Goal: Information Seeking & Learning: Learn about a topic

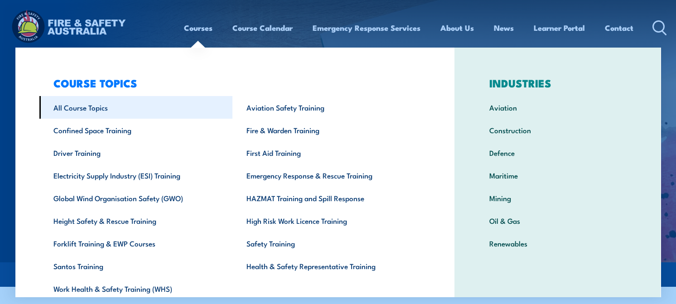
click at [101, 111] on link "All Course Topics" at bounding box center [136, 107] width 194 height 23
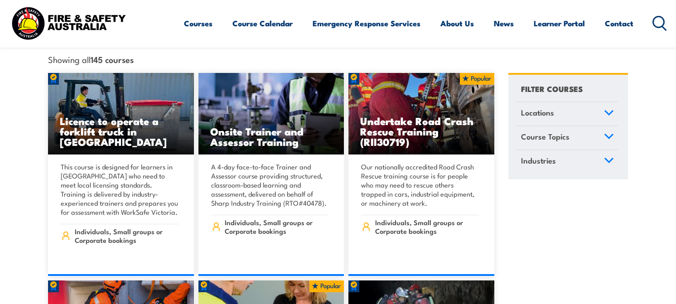
scroll to position [272, 0]
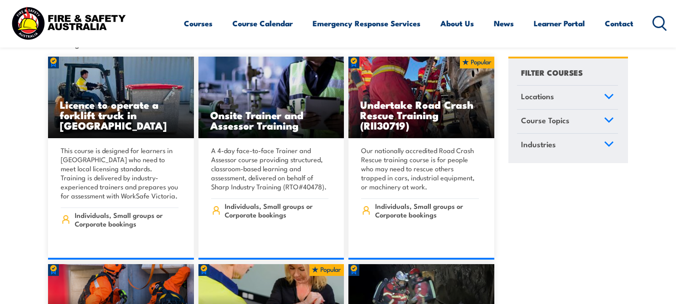
click at [613, 118] on icon at bounding box center [609, 120] width 8 height 4
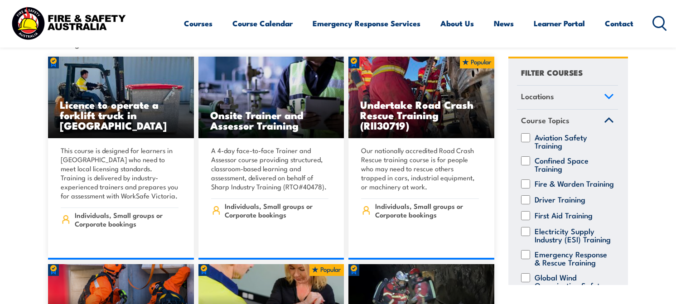
scroll to position [45, 0]
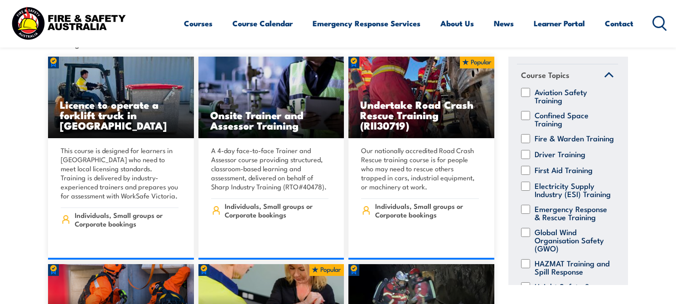
click at [575, 168] on label "First Aid Training" at bounding box center [564, 170] width 58 height 9
click at [530, 168] on input "First Aid Training" at bounding box center [525, 170] width 9 height 9
checkbox input "true"
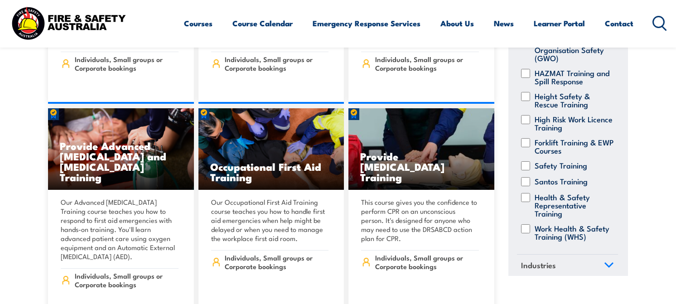
scroll to position [257, 0]
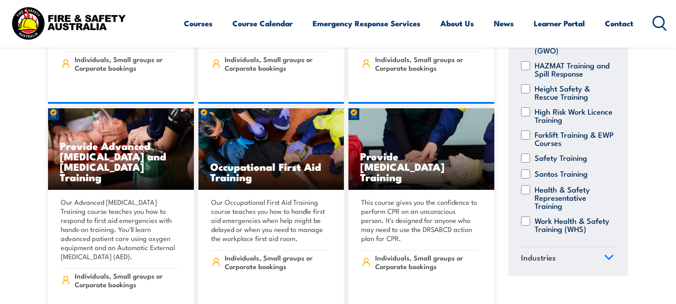
click at [571, 185] on label "Health & Safety Representative Training" at bounding box center [574, 197] width 79 height 24
click at [530, 185] on input "Health & Safety Representative Training" at bounding box center [525, 189] width 9 height 9
checkbox input "true"
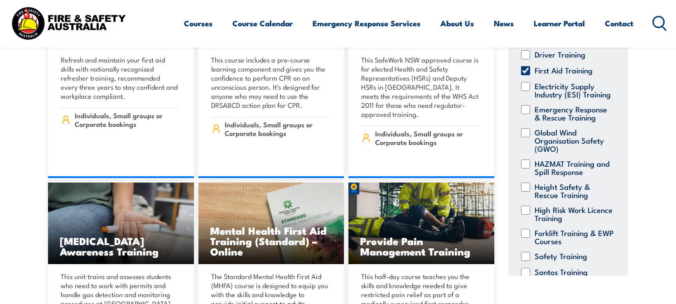
scroll to position [257, 0]
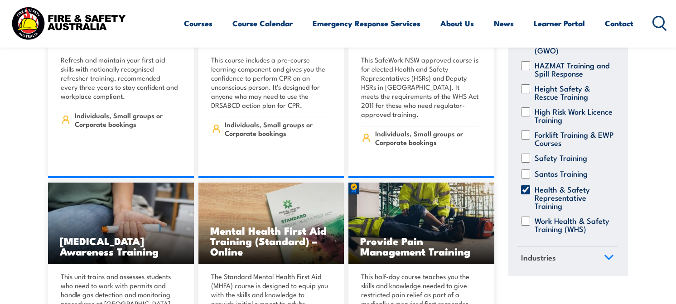
click at [546, 216] on label "Work Health & Safety Training (WHS)" at bounding box center [574, 224] width 79 height 16
click at [530, 216] on input "Work Health & Safety Training (WHS)" at bounding box center [525, 220] width 9 height 9
checkbox input "true"
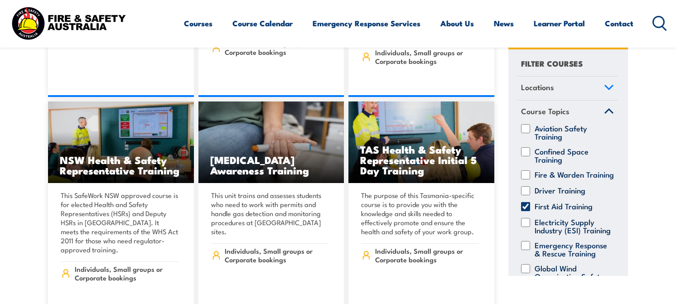
scroll to position [635, 0]
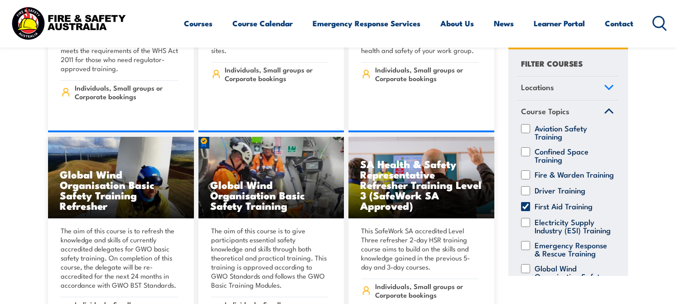
click at [526, 211] on input "First Aid Training" at bounding box center [525, 206] width 9 height 9
checkbox input "false"
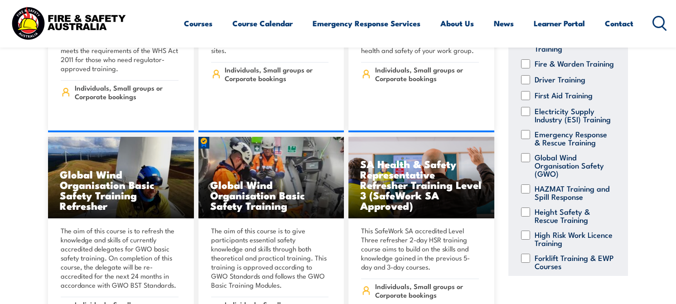
scroll to position [136, 0]
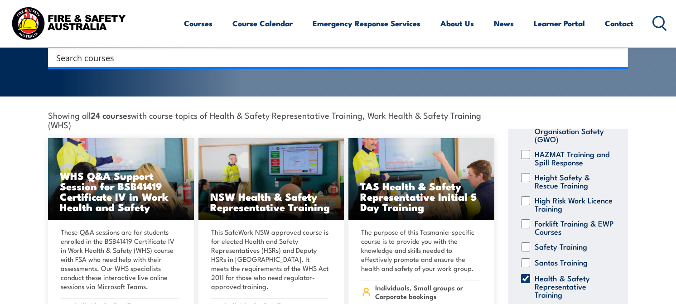
scroll to position [317, 0]
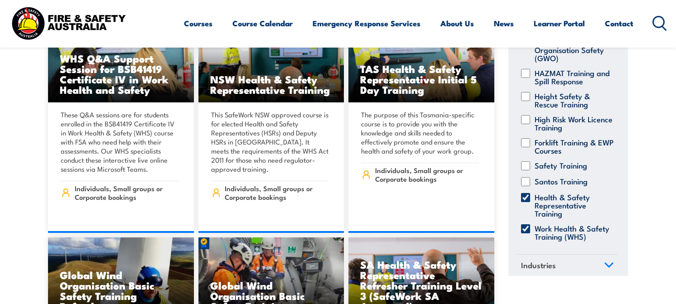
click at [527, 202] on input "Health & Safety Representative Training" at bounding box center [525, 197] width 9 height 9
checkbox input "false"
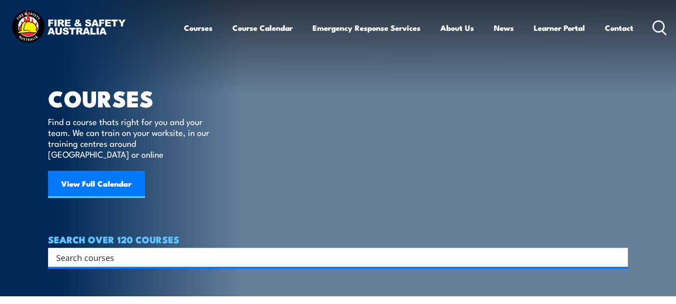
click at [89, 251] on input "Search input" at bounding box center [332, 258] width 552 height 14
